Goal: Information Seeking & Learning: Find specific fact

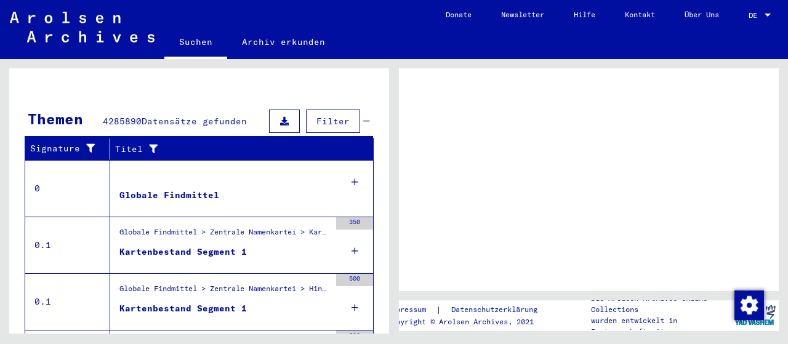
scroll to position [256, 0]
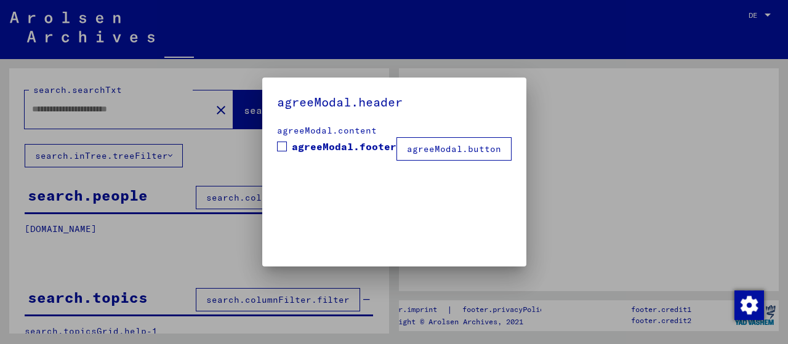
type input "********"
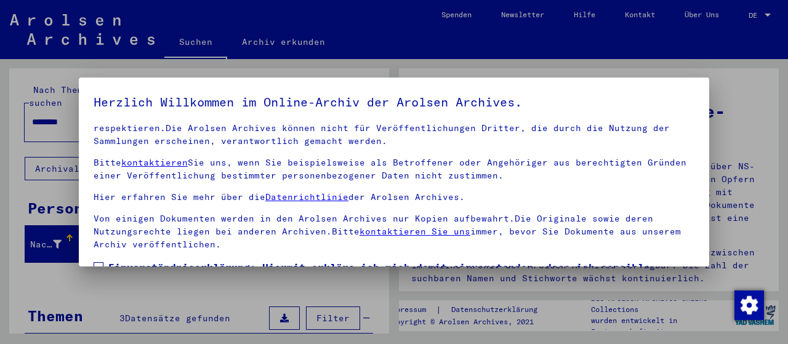
scroll to position [96, 0]
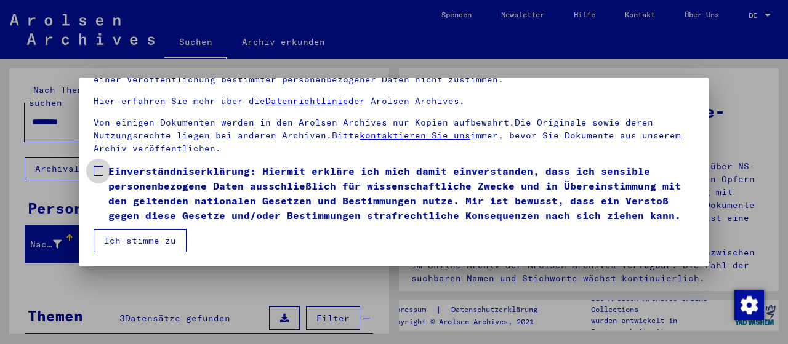
click at [103, 169] on span at bounding box center [99, 171] width 10 height 10
click at [171, 245] on button "Ich stimme zu" at bounding box center [140, 240] width 93 height 23
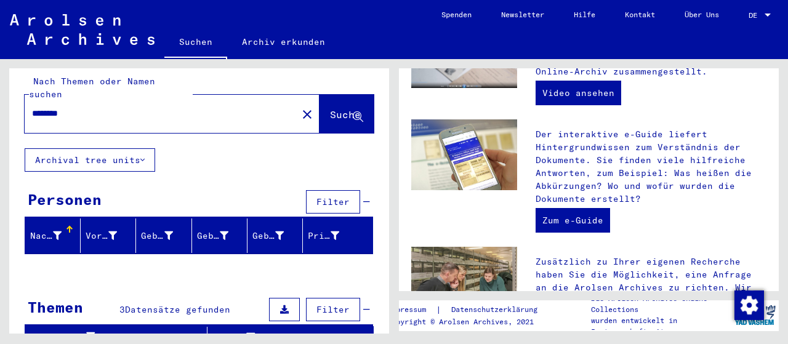
scroll to position [448, 0]
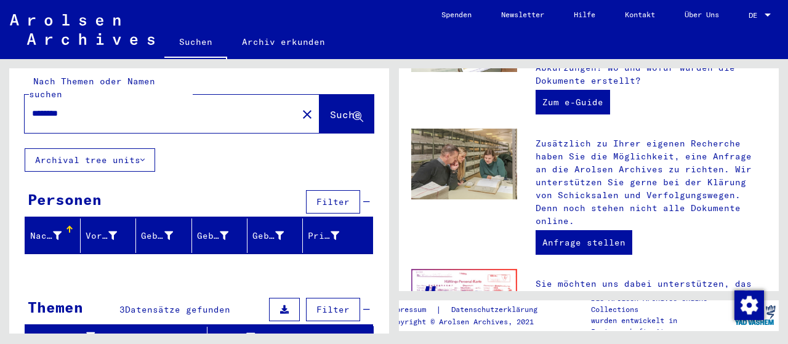
click at [158, 304] on span "Datensätze gefunden" at bounding box center [177, 309] width 105 height 11
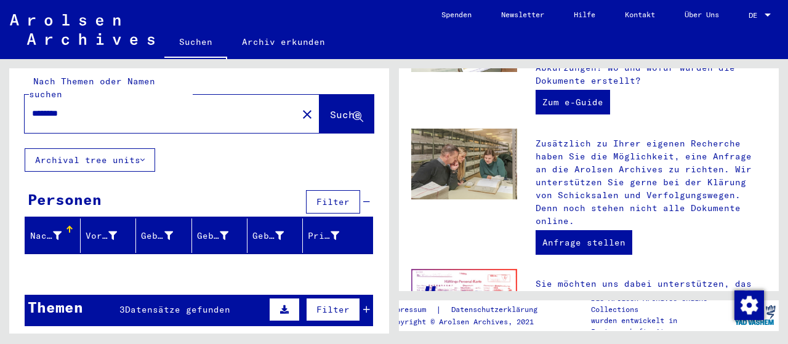
scroll to position [0, 0]
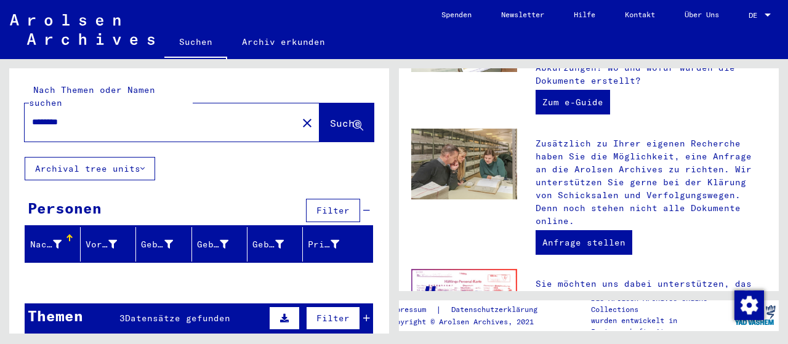
click at [289, 314] on icon at bounding box center [284, 318] width 9 height 9
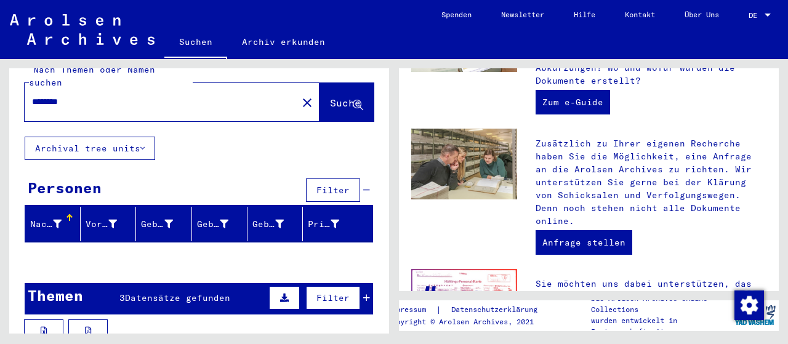
scroll to position [31, 0]
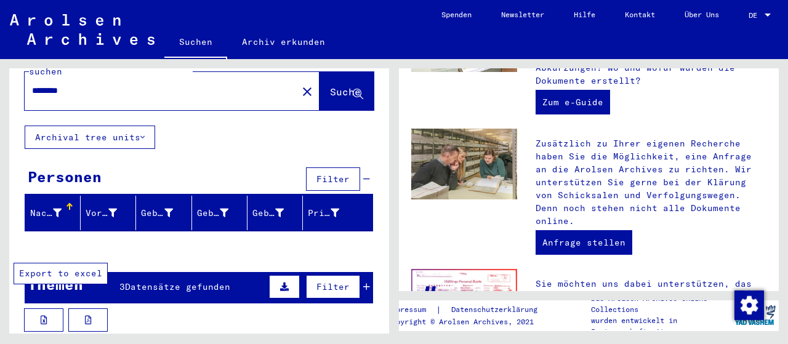
click at [45, 316] on icon at bounding box center [44, 320] width 7 height 9
click at [86, 309] on button at bounding box center [87, 320] width 39 height 23
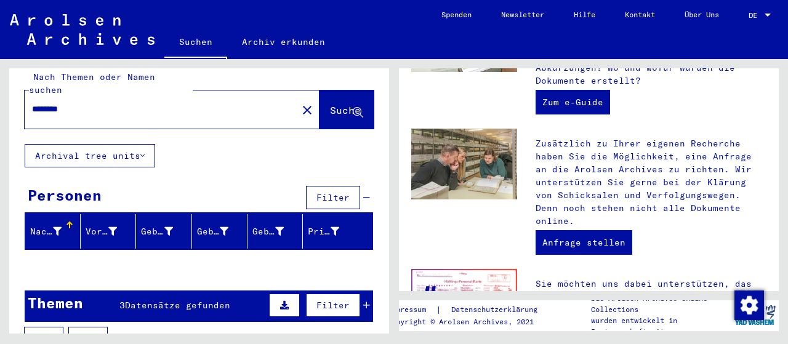
scroll to position [0, 0]
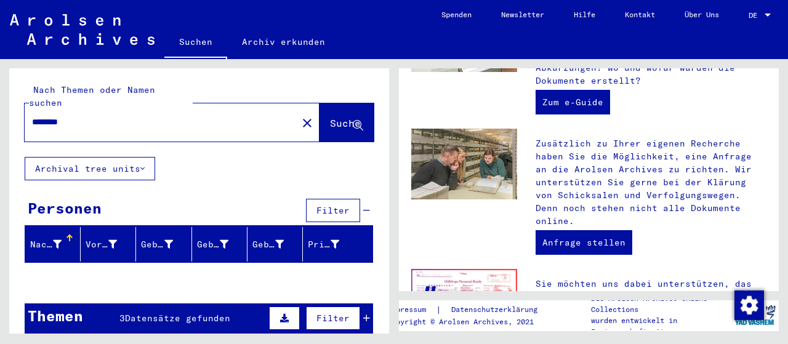
click at [58, 238] on div "Nachname" at bounding box center [45, 244] width 31 height 13
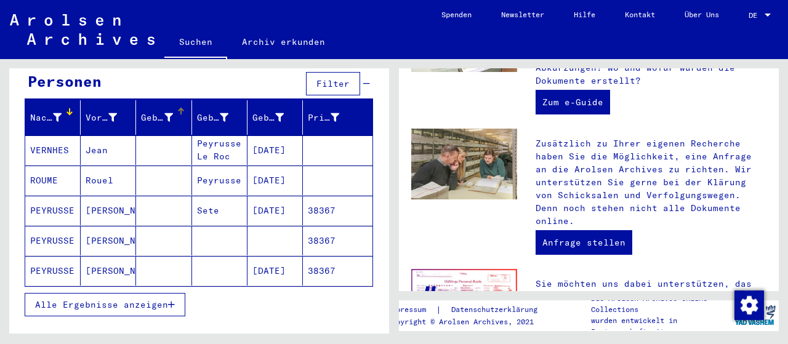
scroll to position [128, 0]
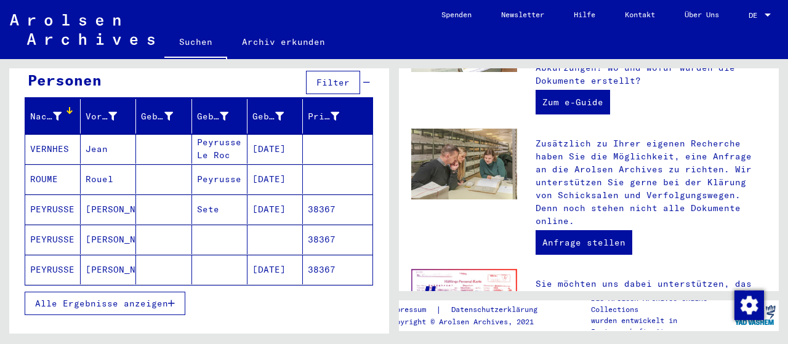
click at [60, 195] on mat-cell "PEYRUSSE" at bounding box center [52, 210] width 55 height 30
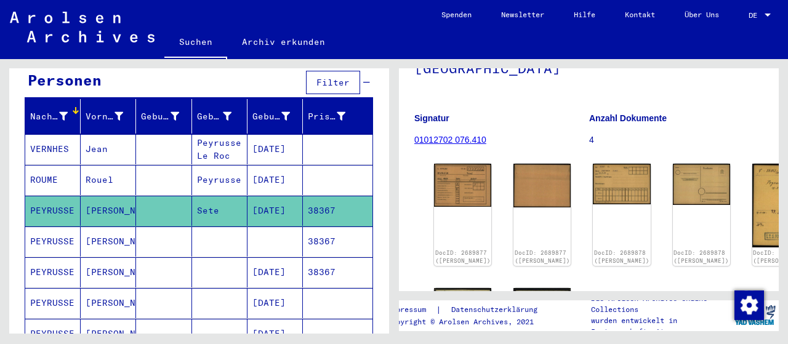
scroll to position [192, 0]
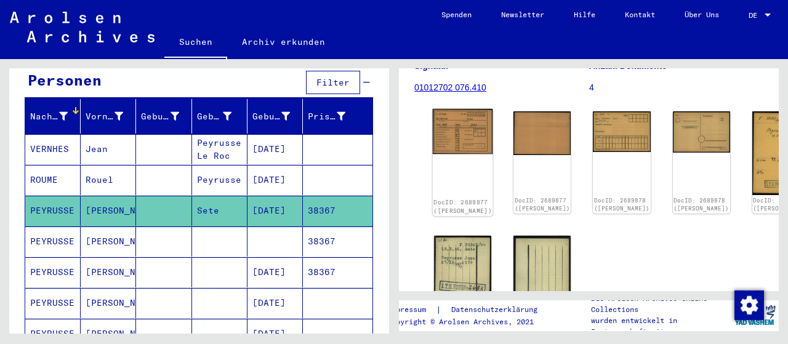
click at [455, 109] on img at bounding box center [463, 131] width 60 height 45
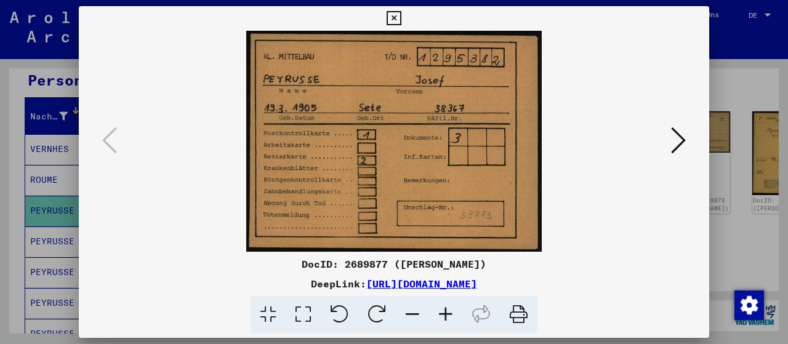
click at [684, 140] on icon at bounding box center [678, 141] width 15 height 30
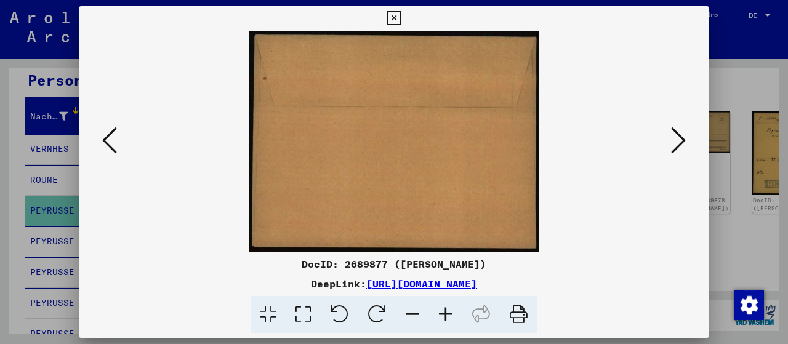
click at [684, 140] on icon at bounding box center [678, 141] width 15 height 30
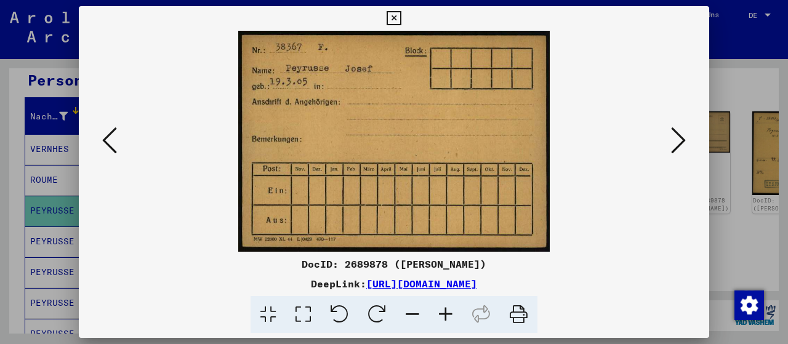
click at [684, 140] on icon at bounding box center [678, 141] width 15 height 30
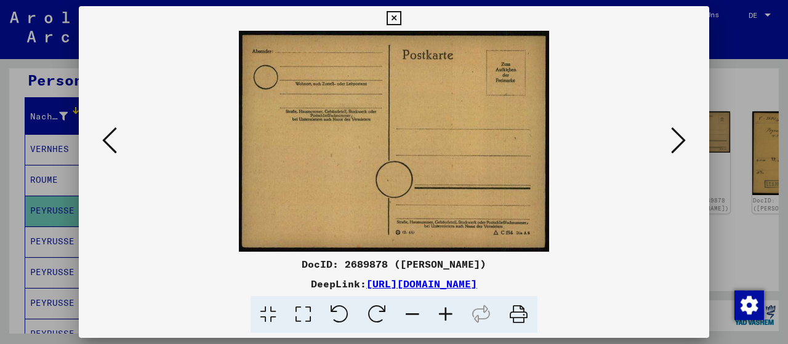
click at [684, 140] on icon at bounding box center [678, 141] width 15 height 30
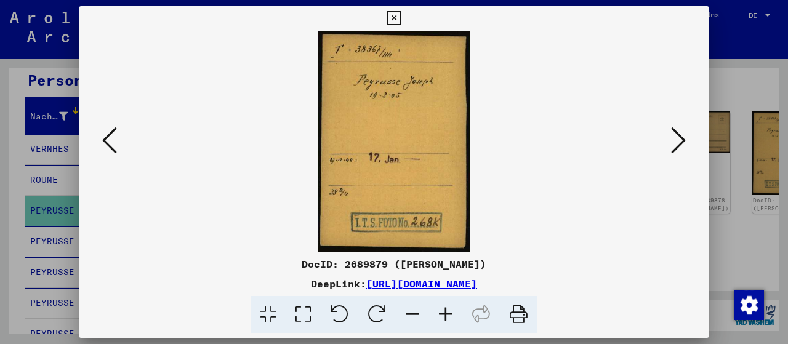
click at [684, 140] on icon at bounding box center [678, 141] width 15 height 30
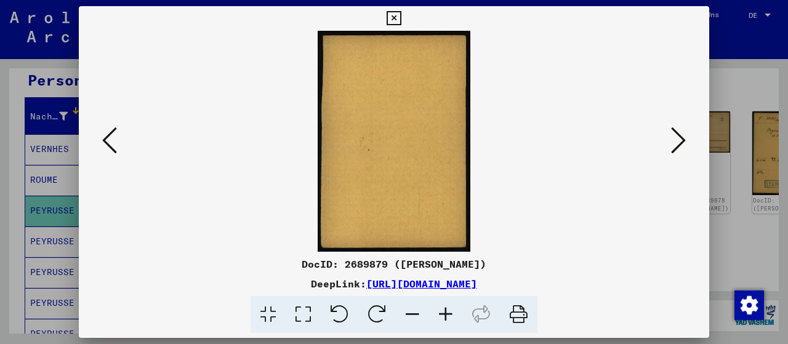
click at [683, 140] on icon at bounding box center [678, 141] width 15 height 30
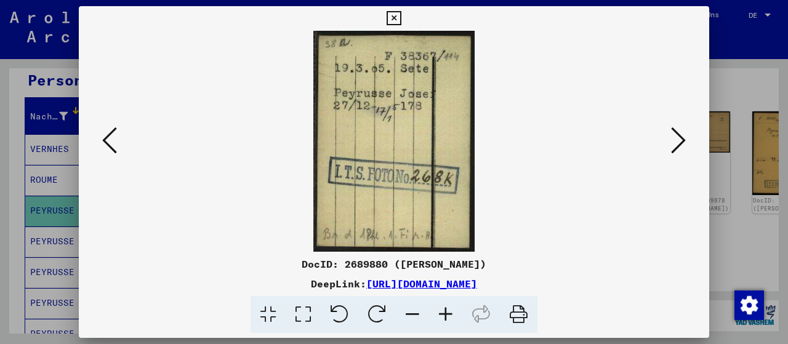
click at [683, 140] on icon at bounding box center [678, 141] width 15 height 30
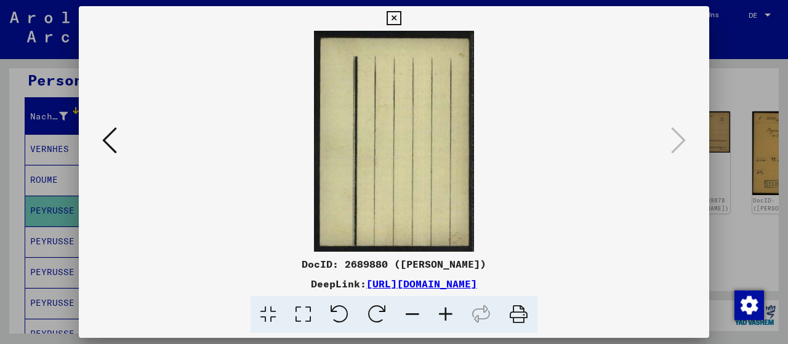
click at [518, 311] on icon at bounding box center [519, 315] width 38 height 38
click at [109, 141] on icon at bounding box center [109, 141] width 15 height 30
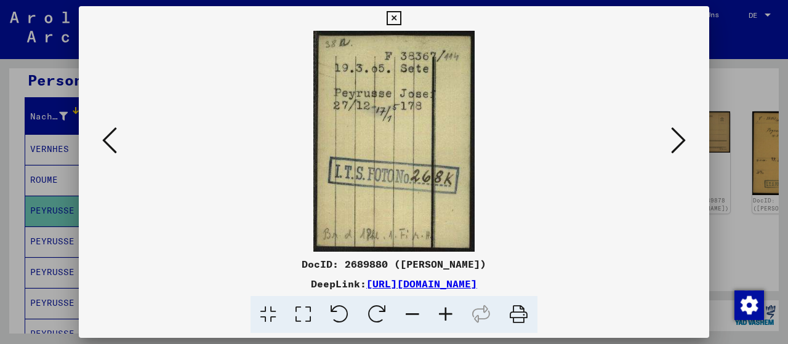
click at [517, 310] on icon at bounding box center [519, 315] width 38 height 38
click at [109, 147] on icon at bounding box center [109, 141] width 15 height 30
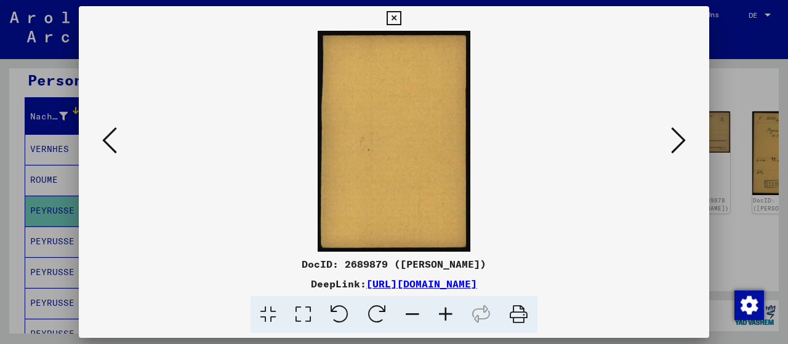
click at [109, 147] on icon at bounding box center [109, 141] width 15 height 30
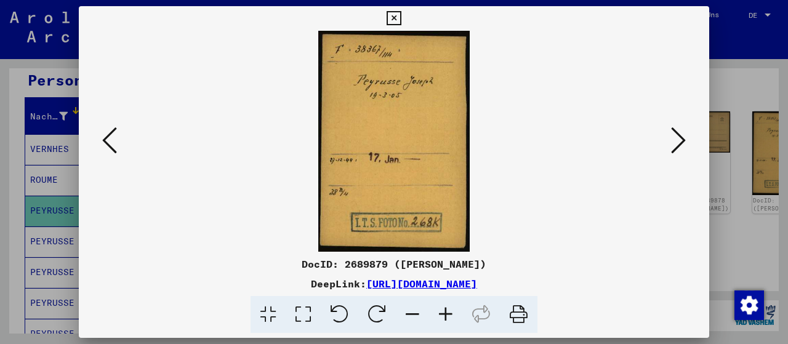
click at [524, 313] on icon at bounding box center [519, 315] width 38 height 38
click at [108, 140] on icon at bounding box center [109, 141] width 15 height 30
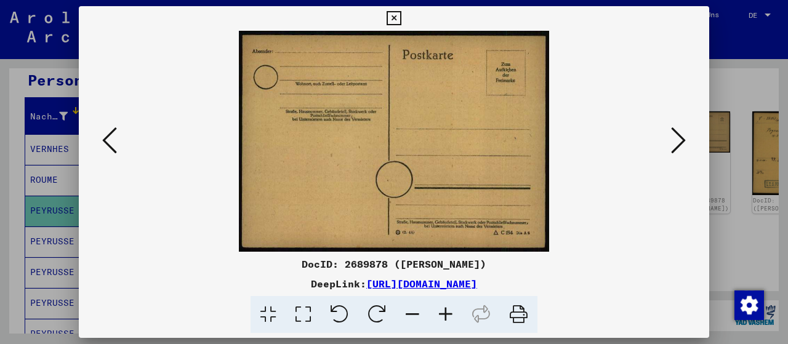
click at [108, 140] on icon at bounding box center [109, 141] width 15 height 30
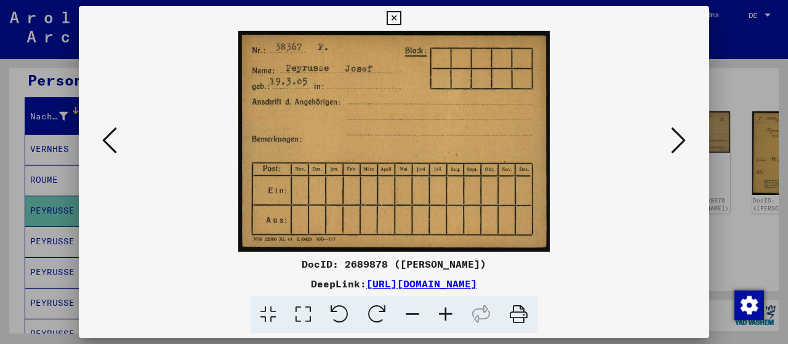
click at [108, 140] on icon at bounding box center [109, 141] width 15 height 30
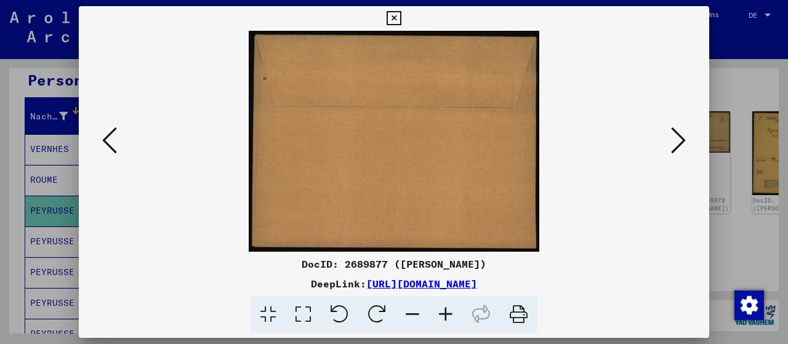
click at [108, 140] on icon at bounding box center [109, 141] width 15 height 30
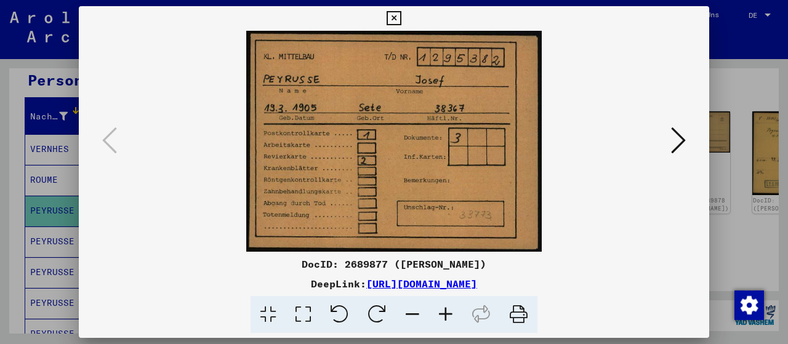
click at [521, 317] on icon at bounding box center [519, 315] width 38 height 38
click at [401, 15] on icon at bounding box center [394, 18] width 14 height 15
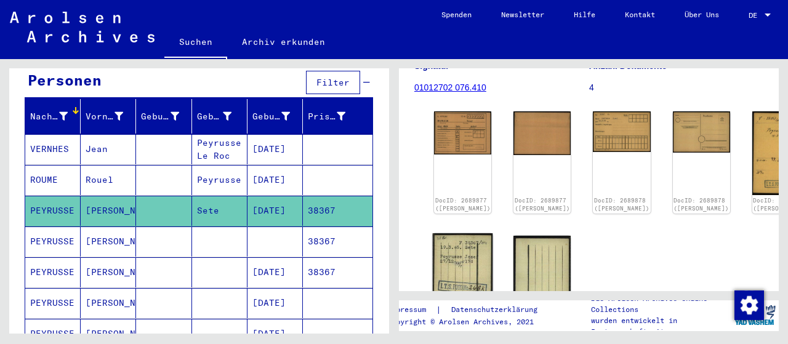
click at [453, 233] on img at bounding box center [463, 274] width 60 height 83
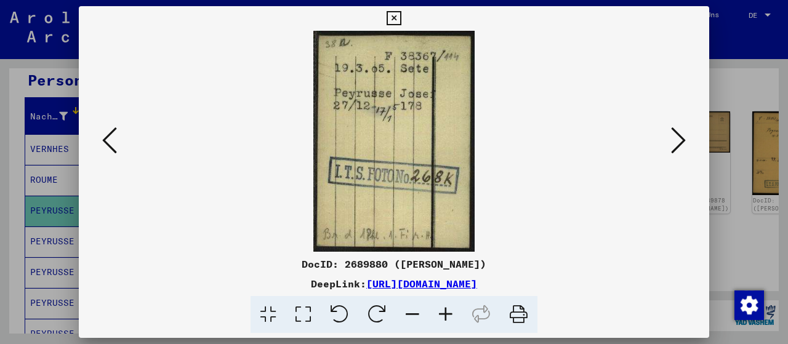
click at [401, 17] on icon at bounding box center [394, 18] width 14 height 15
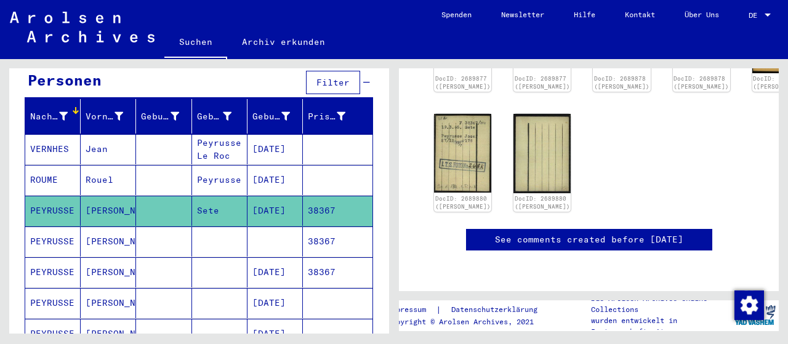
scroll to position [694, 0]
click at [63, 227] on mat-cell "PEYRUSSE" at bounding box center [52, 242] width 55 height 30
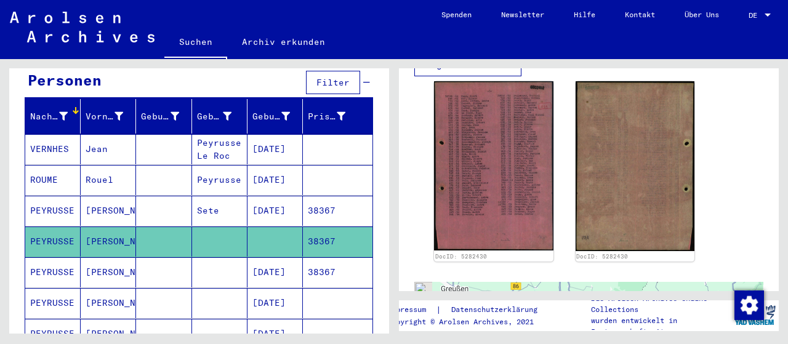
scroll to position [352, 0]
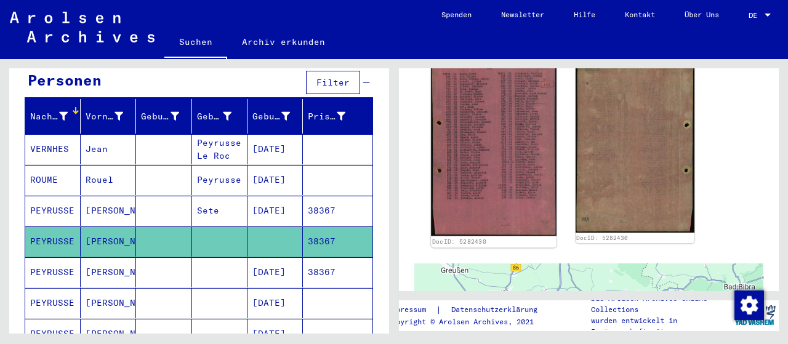
click at [524, 145] on img at bounding box center [493, 147] width 125 height 177
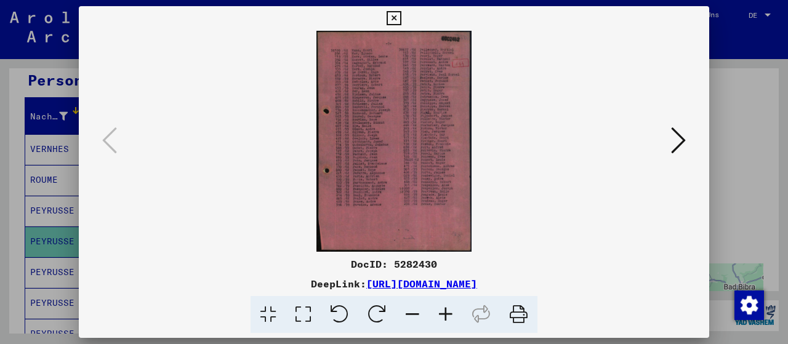
click at [683, 139] on icon at bounding box center [678, 141] width 15 height 30
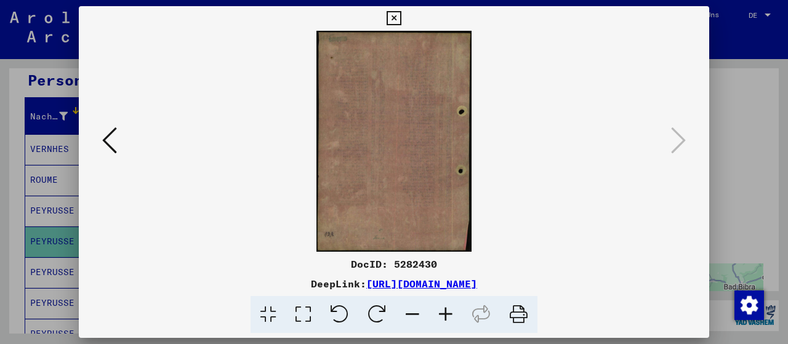
click at [401, 17] on icon at bounding box center [394, 18] width 14 height 15
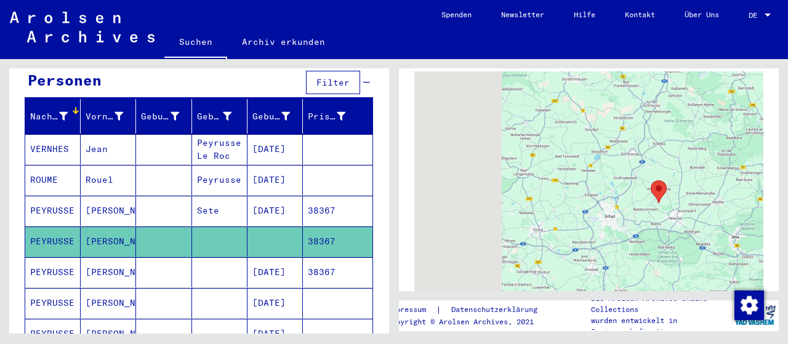
scroll to position [609, 0]
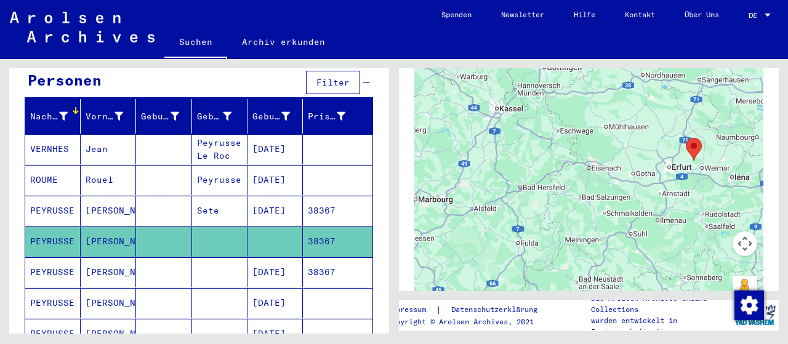
click at [92, 257] on mat-cell "[PERSON_NAME]" at bounding box center [108, 272] width 55 height 30
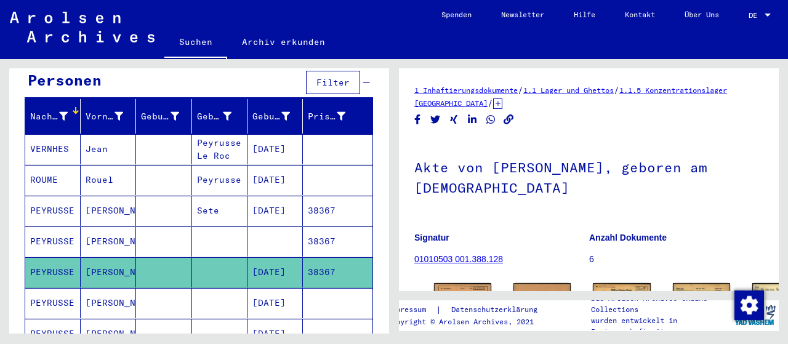
scroll to position [128, 0]
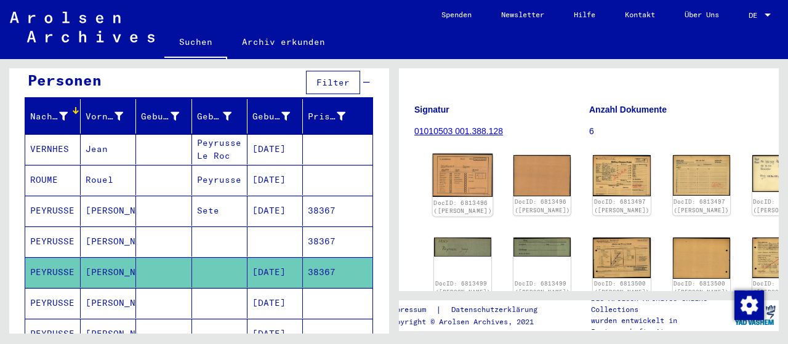
click at [444, 165] on img at bounding box center [463, 176] width 60 height 44
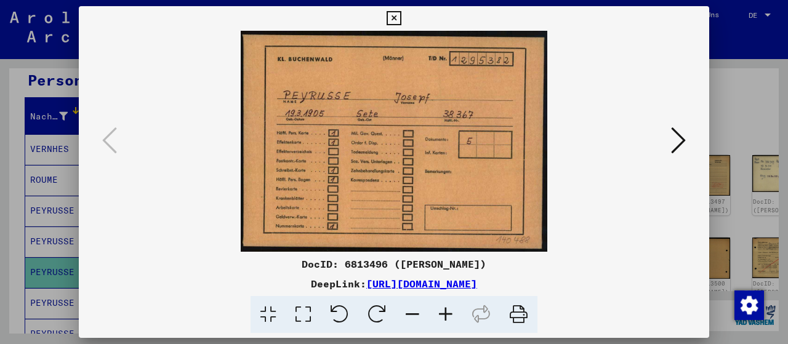
click at [684, 139] on icon at bounding box center [678, 141] width 15 height 30
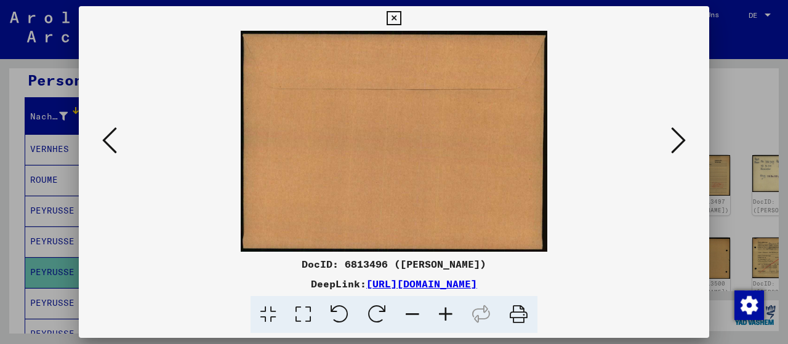
click at [684, 139] on icon at bounding box center [678, 141] width 15 height 30
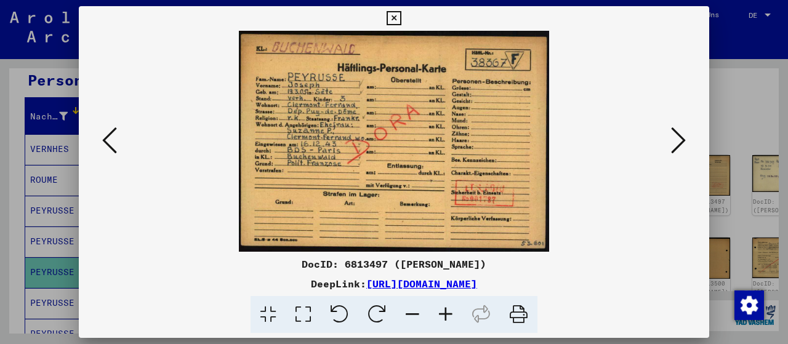
click at [524, 310] on icon at bounding box center [519, 315] width 38 height 38
click at [683, 140] on icon at bounding box center [678, 141] width 15 height 30
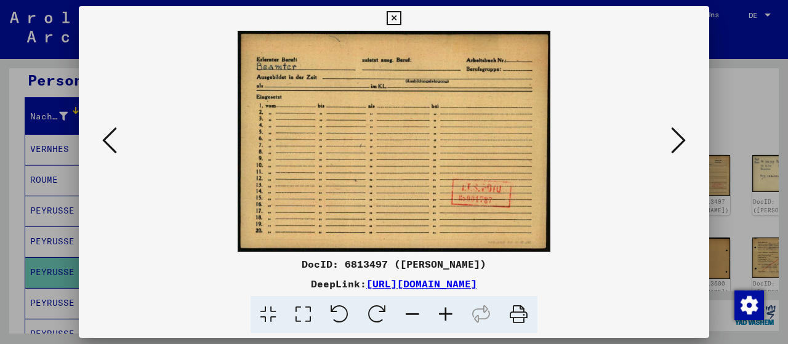
click at [104, 142] on icon at bounding box center [109, 141] width 15 height 30
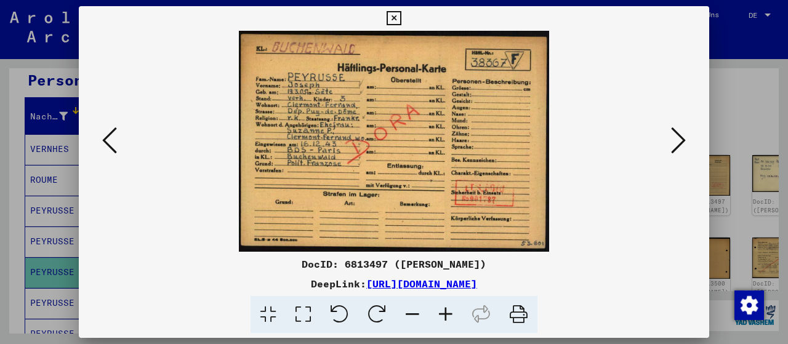
click at [679, 137] on icon at bounding box center [678, 141] width 15 height 30
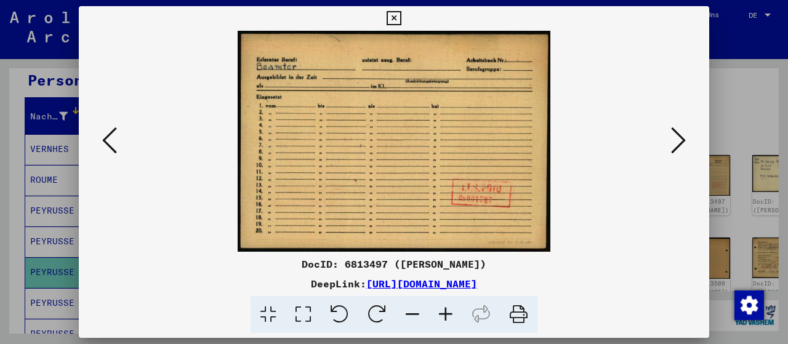
click at [679, 137] on icon at bounding box center [678, 141] width 15 height 30
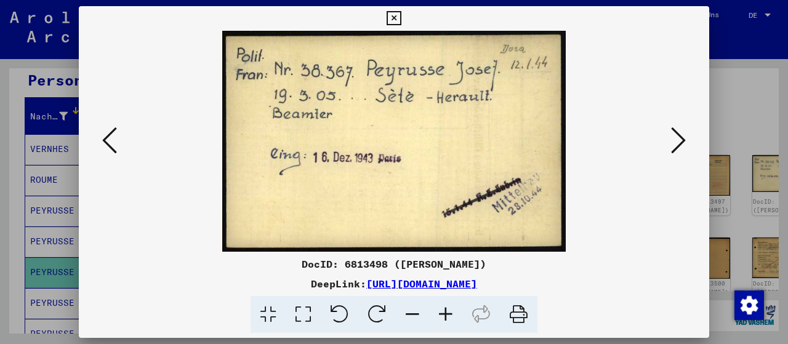
click at [520, 305] on icon at bounding box center [519, 315] width 38 height 38
click at [686, 139] on icon at bounding box center [678, 141] width 15 height 30
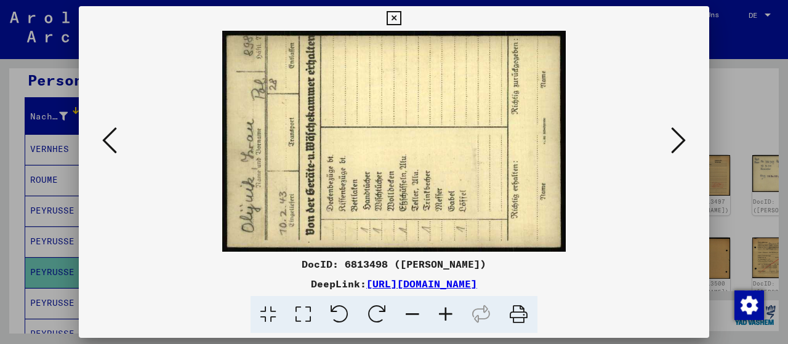
click at [685, 141] on icon at bounding box center [678, 141] width 15 height 30
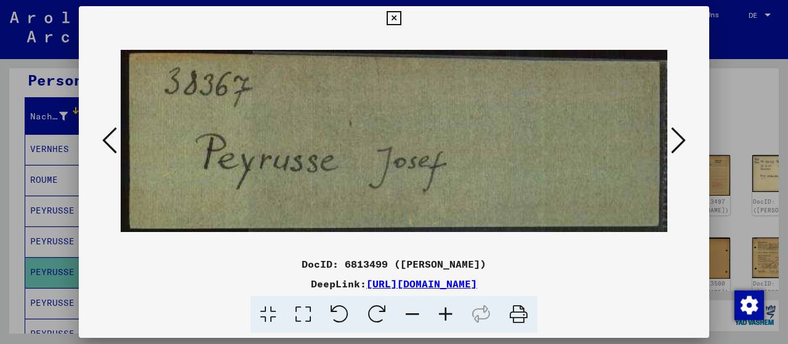
click at [685, 141] on icon at bounding box center [678, 141] width 15 height 30
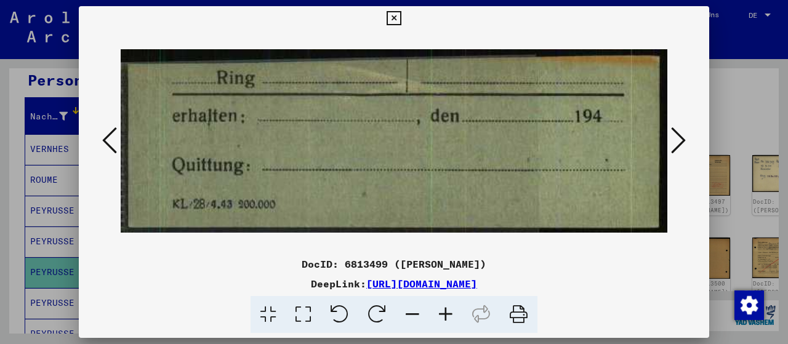
click at [685, 141] on icon at bounding box center [678, 141] width 15 height 30
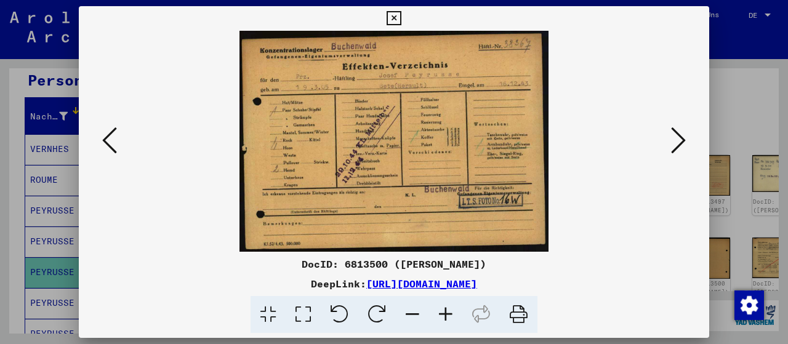
click at [517, 309] on icon at bounding box center [519, 315] width 38 height 38
click at [685, 140] on icon at bounding box center [678, 141] width 15 height 30
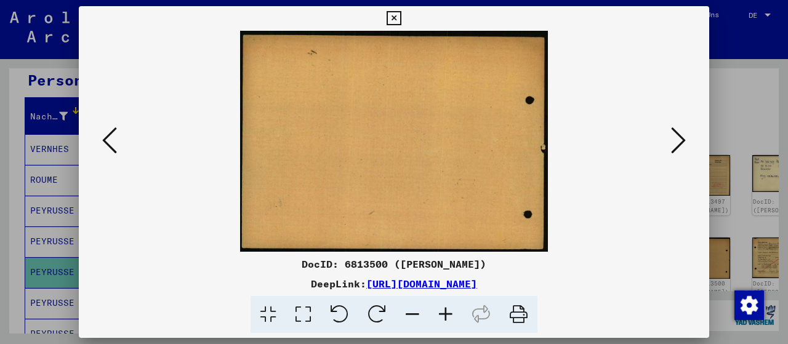
click at [685, 140] on icon at bounding box center [678, 141] width 15 height 30
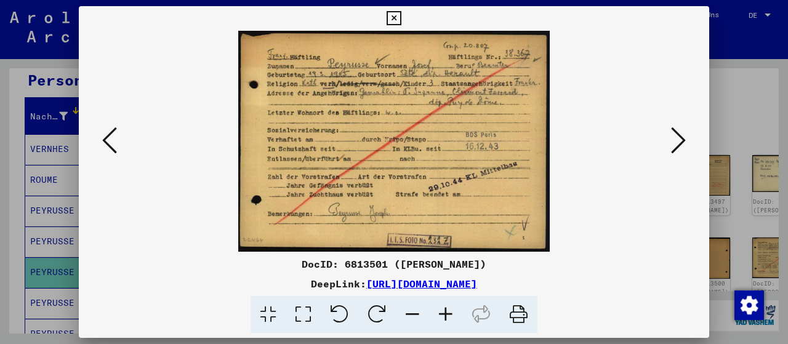
click at [520, 312] on icon at bounding box center [519, 315] width 38 height 38
click at [683, 141] on icon at bounding box center [678, 141] width 15 height 30
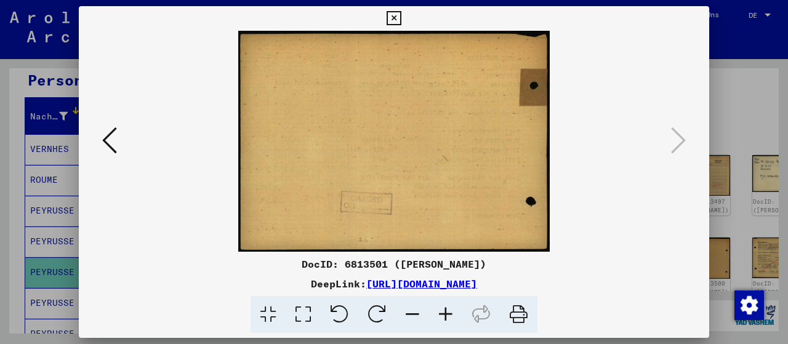
click at [401, 17] on icon at bounding box center [394, 18] width 14 height 15
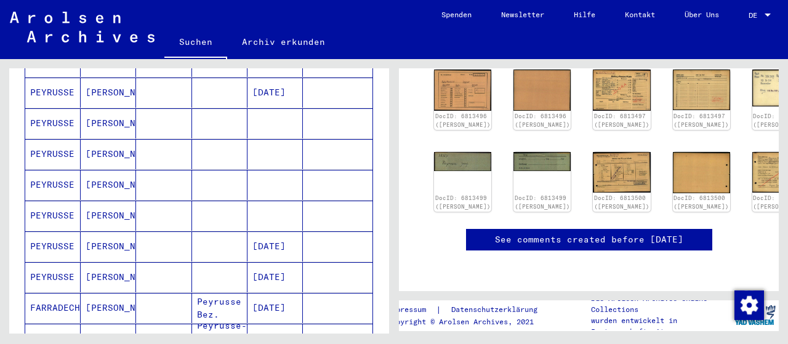
scroll to position [384, 0]
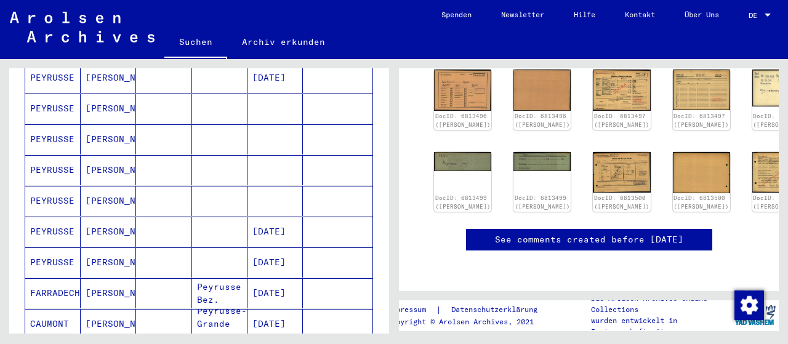
click at [174, 248] on mat-cell at bounding box center [163, 263] width 55 height 30
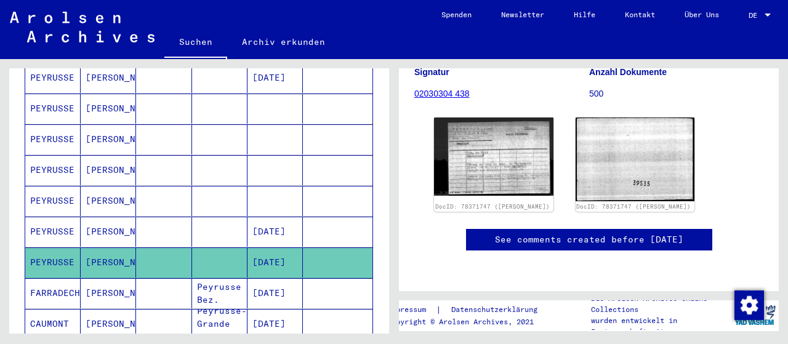
scroll to position [174, 0]
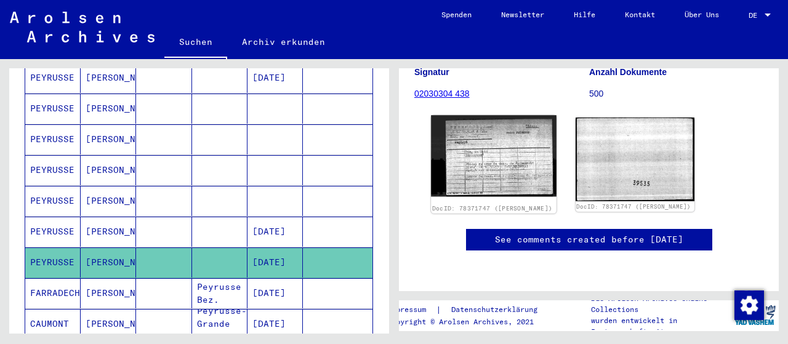
click at [479, 159] on img at bounding box center [493, 156] width 125 height 82
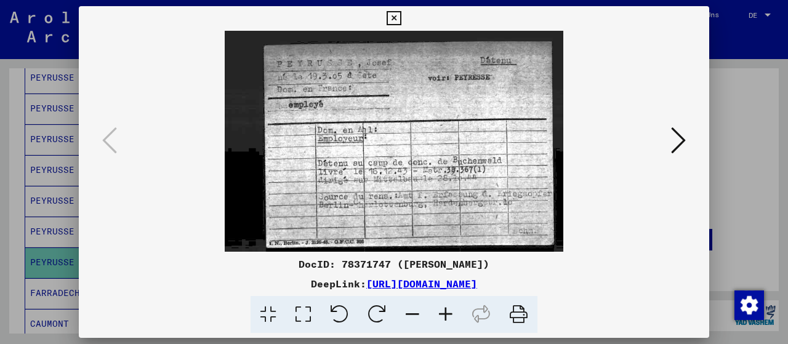
click at [522, 315] on icon at bounding box center [519, 315] width 38 height 38
click at [686, 137] on icon at bounding box center [678, 141] width 15 height 30
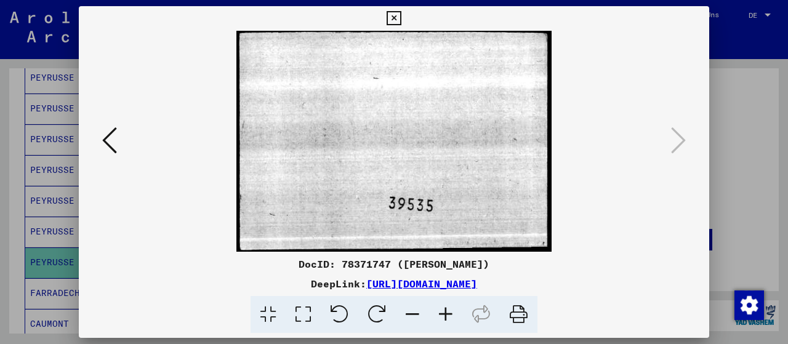
click at [401, 17] on icon at bounding box center [394, 18] width 14 height 15
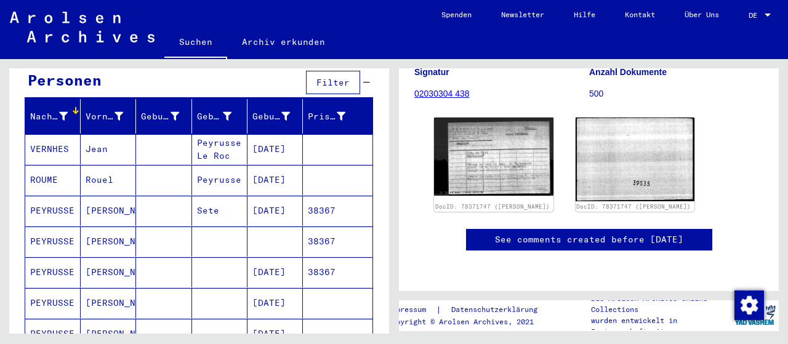
scroll to position [64, 0]
